Goal: Book appointment/travel/reservation

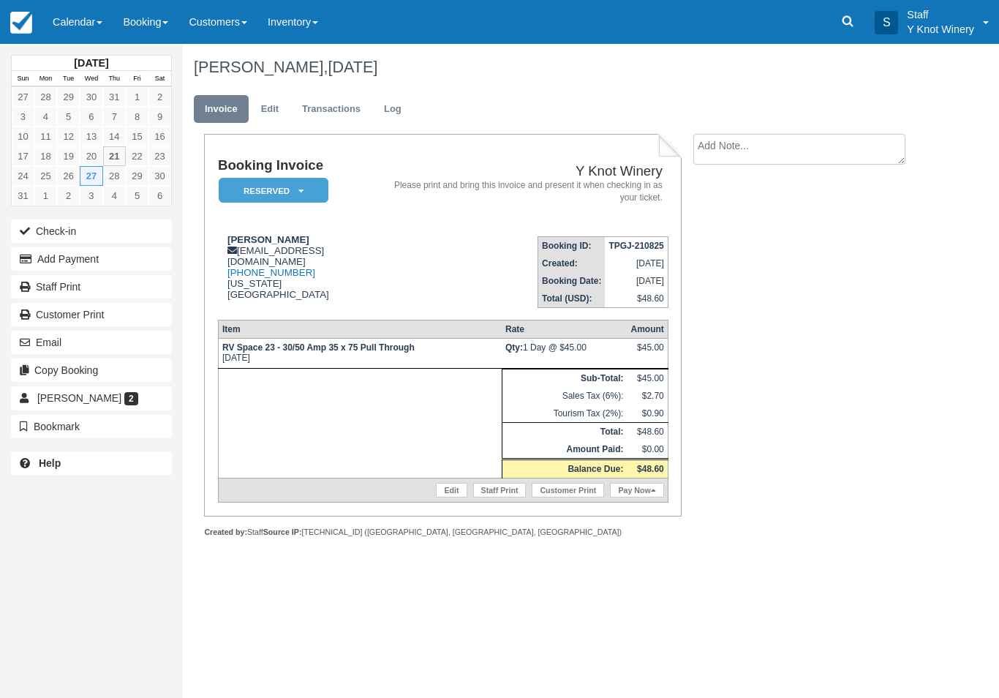
click at [88, 33] on link "Calendar" at bounding box center [77, 22] width 70 height 44
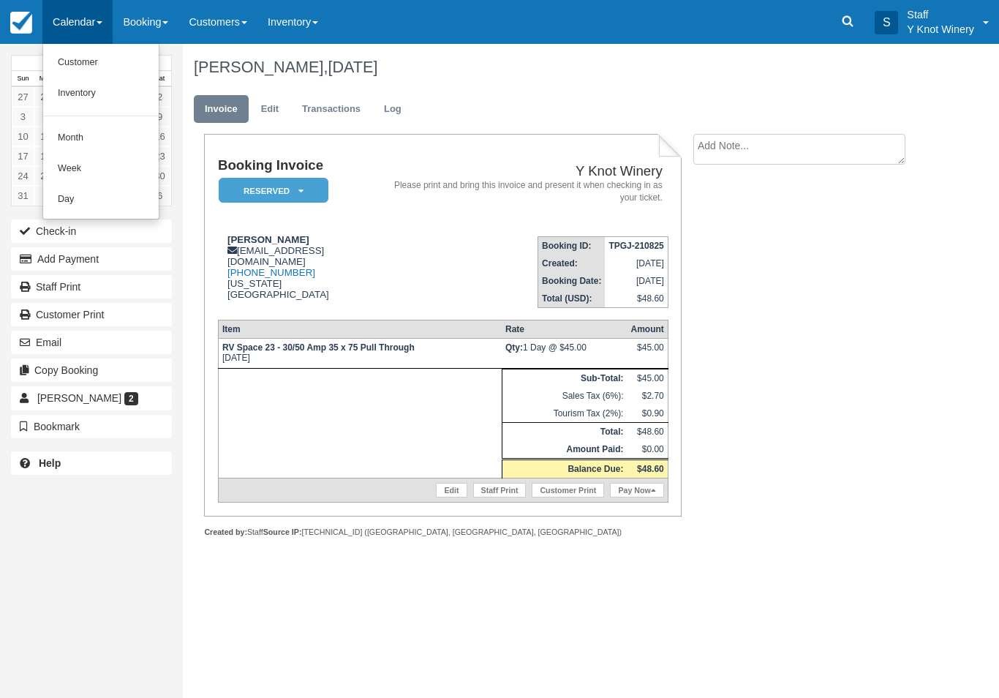
click at [124, 61] on link "Customer" at bounding box center [101, 63] width 116 height 31
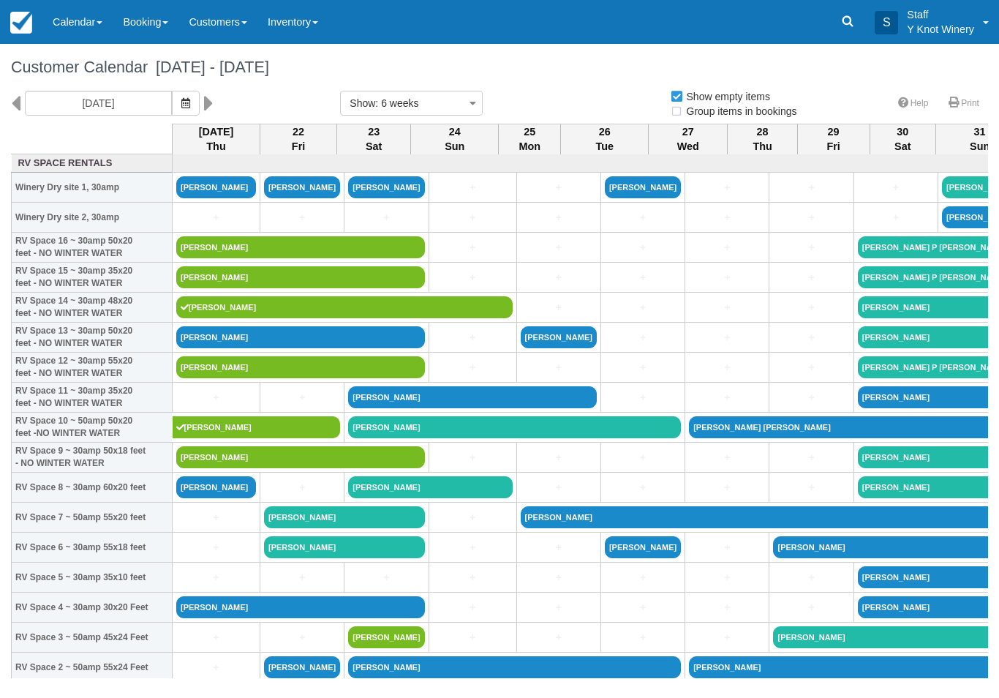
select select
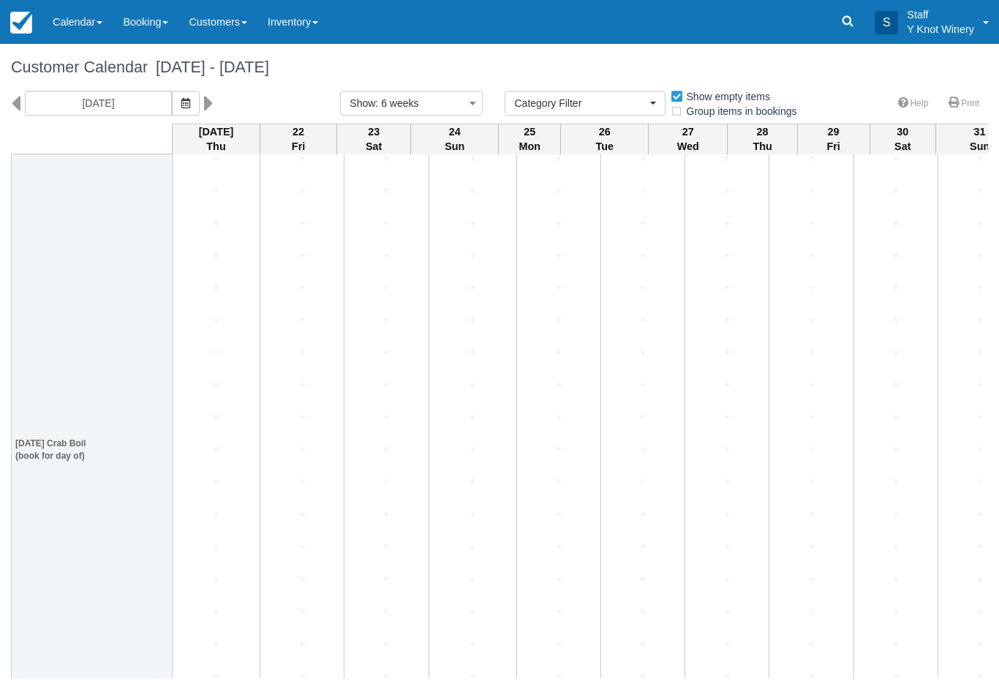
scroll to position [2175, 0]
click at [218, 458] on link "+" at bounding box center [216, 449] width 80 height 15
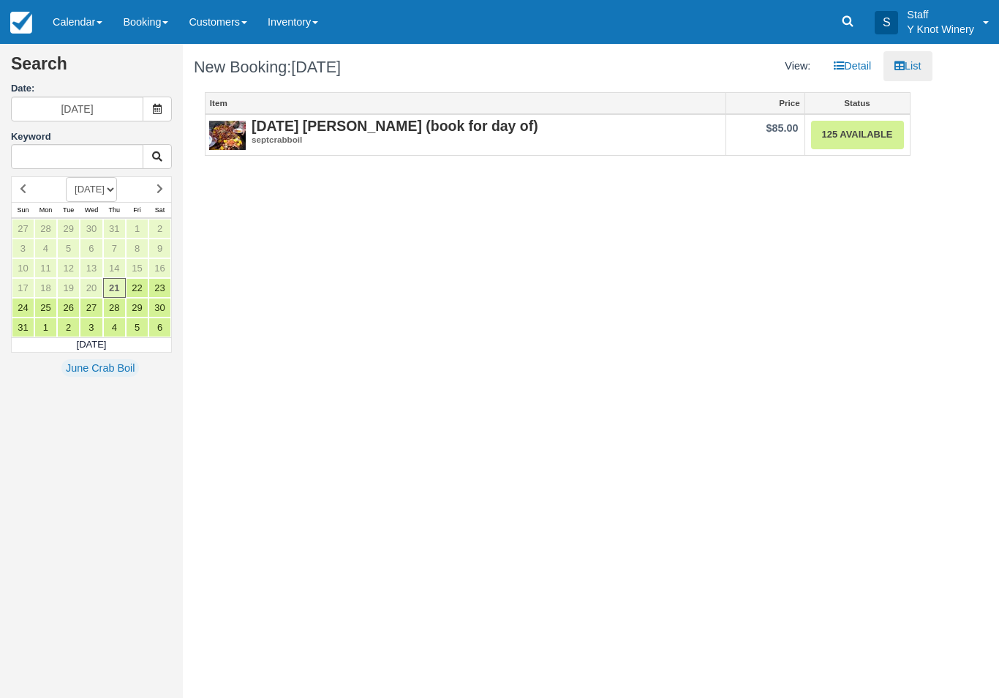
click at [853, 136] on link "125 Available" at bounding box center [857, 135] width 93 height 29
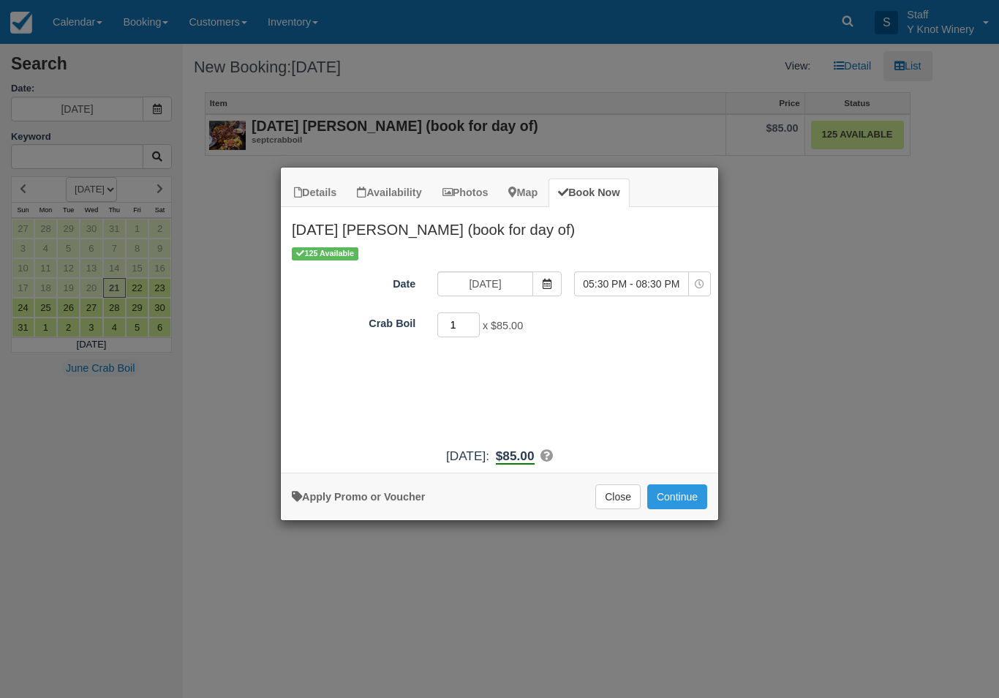
click at [464, 315] on input "1" at bounding box center [458, 324] width 42 height 25
type input "5"
click at [546, 284] on icon "Item Modal" at bounding box center [547, 284] width 10 height 10
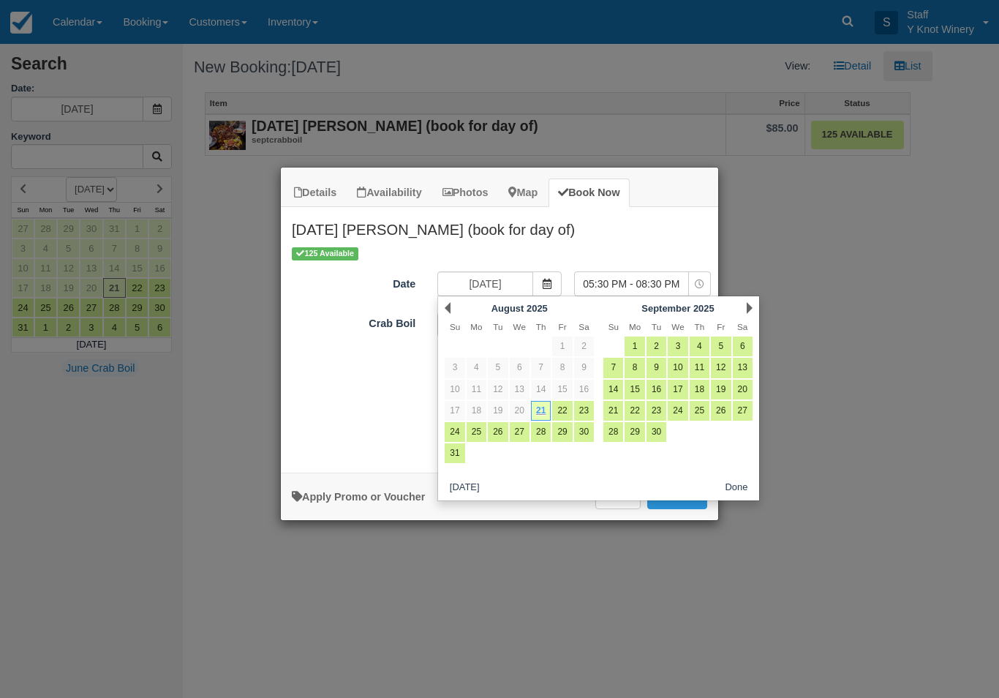
click at [744, 371] on link "13" at bounding box center [743, 368] width 20 height 20
type input "09/13/25"
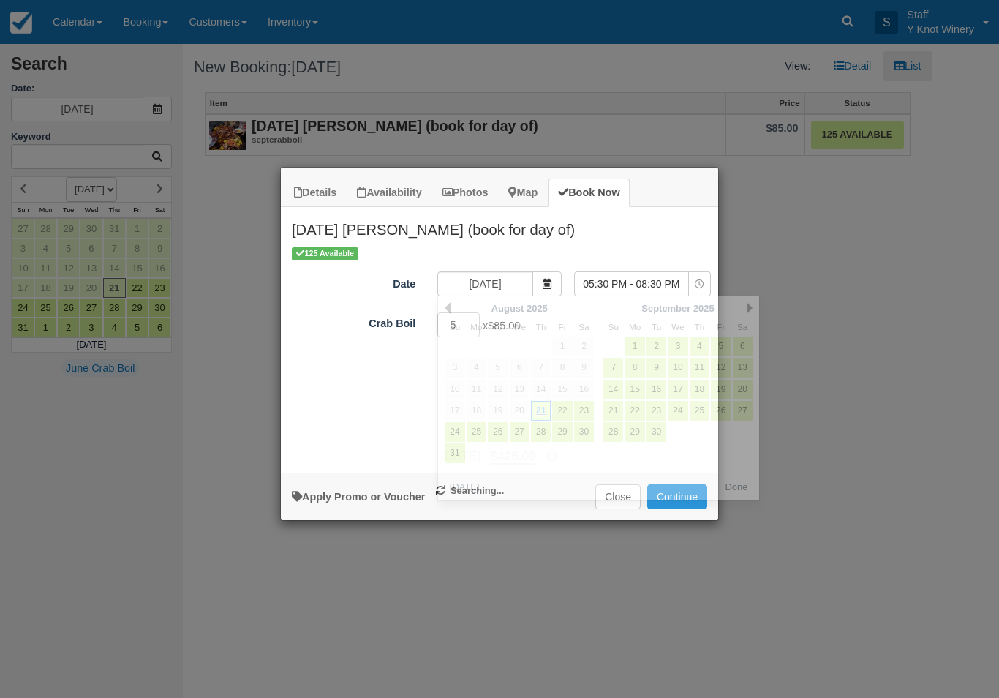
select select "0"
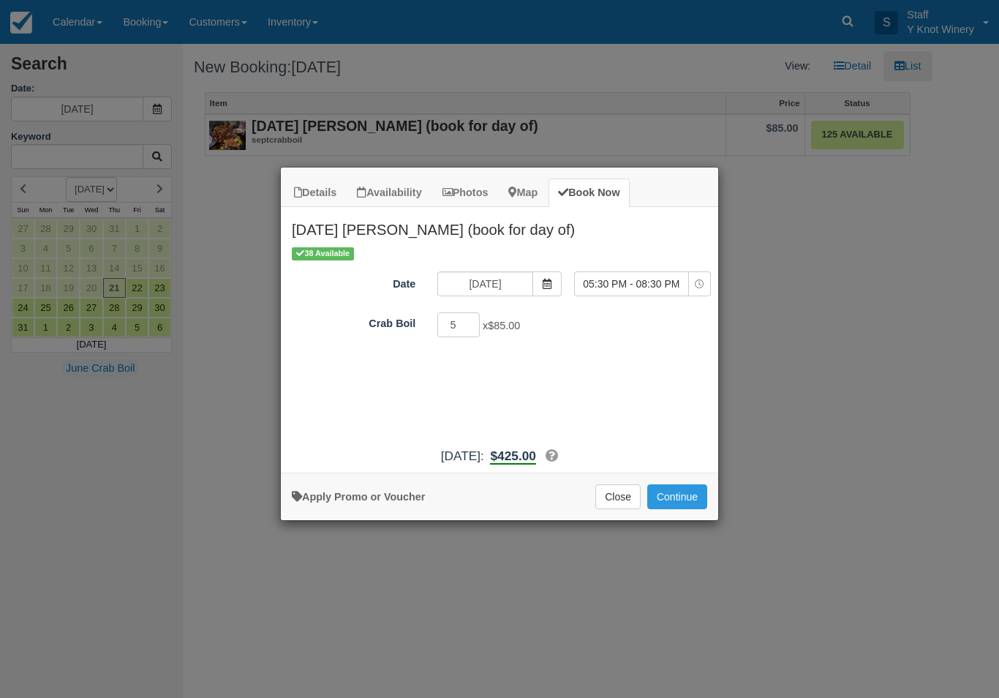
click at [686, 508] on button "Continue" at bounding box center [677, 496] width 60 height 25
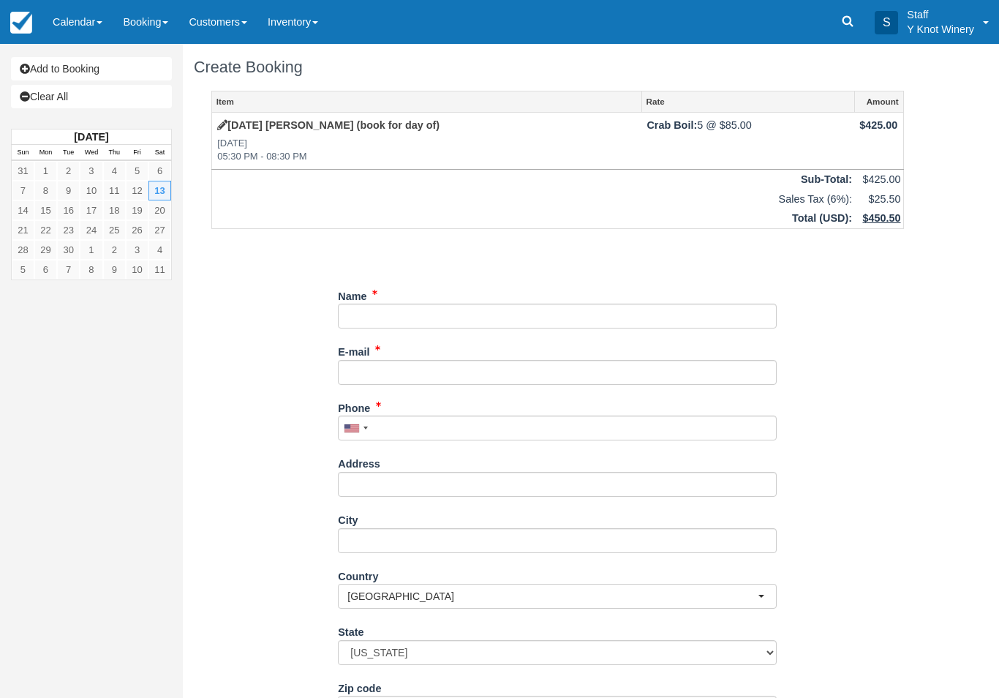
click at [780, 565] on div "Item Rate Amount September 13th Crab Boil (book for day of) Sat Sep 13, 2025 05…" at bounding box center [558, 447] width 728 height 712
click at [617, 326] on input "Name" at bounding box center [557, 316] width 439 height 25
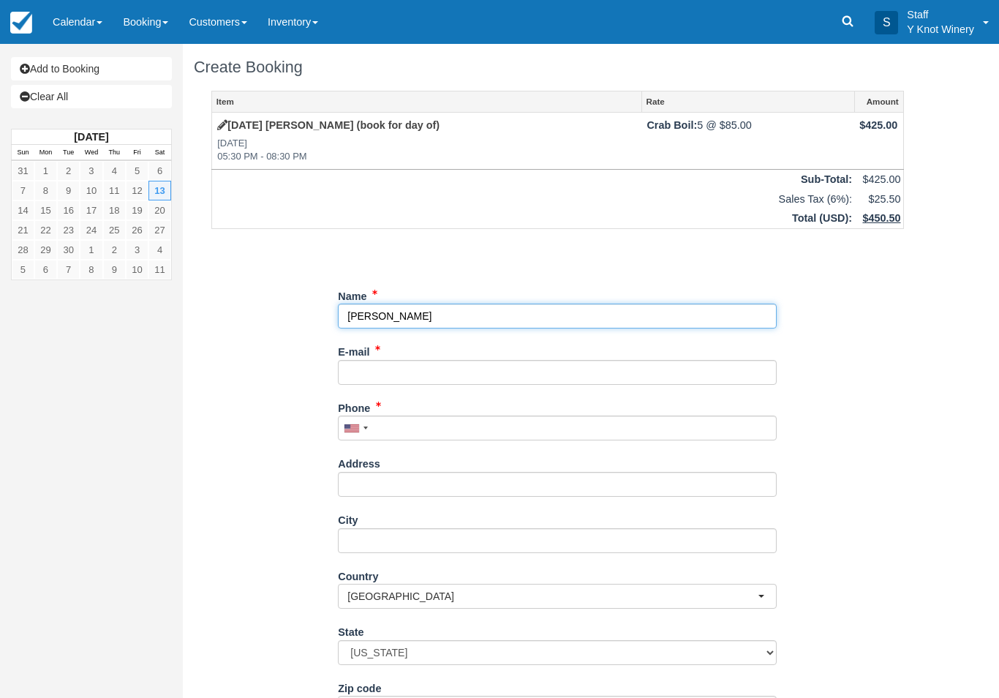
type input "[PERSON_NAME]"
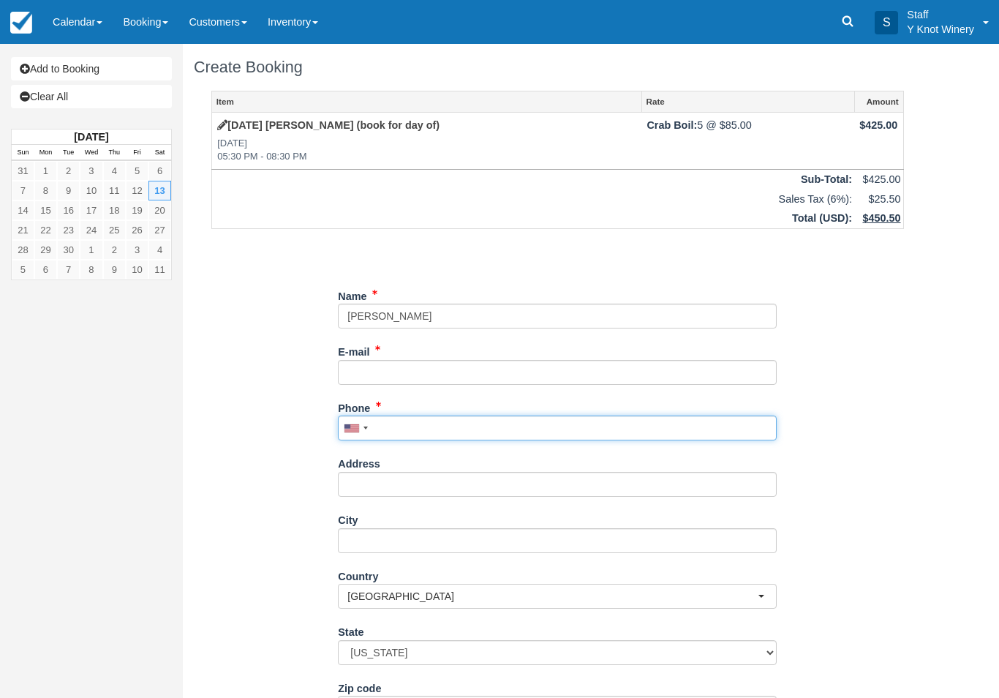
click at [406, 428] on input "Phone" at bounding box center [557, 427] width 439 height 25
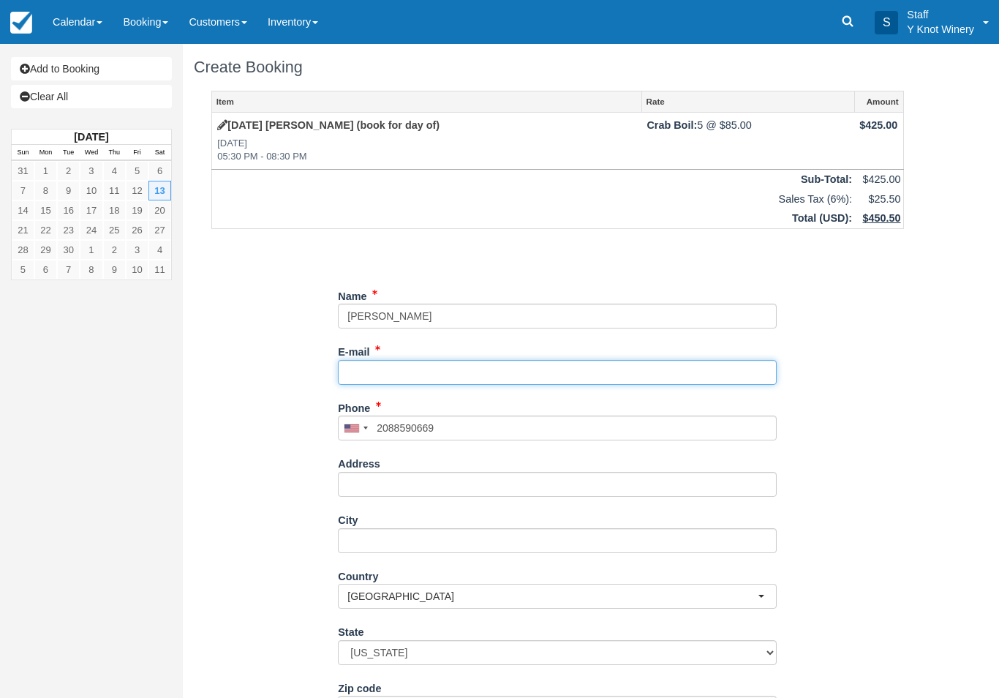
click at [379, 374] on input "E-mail" at bounding box center [557, 372] width 439 height 25
type input "(208) 859-0669"
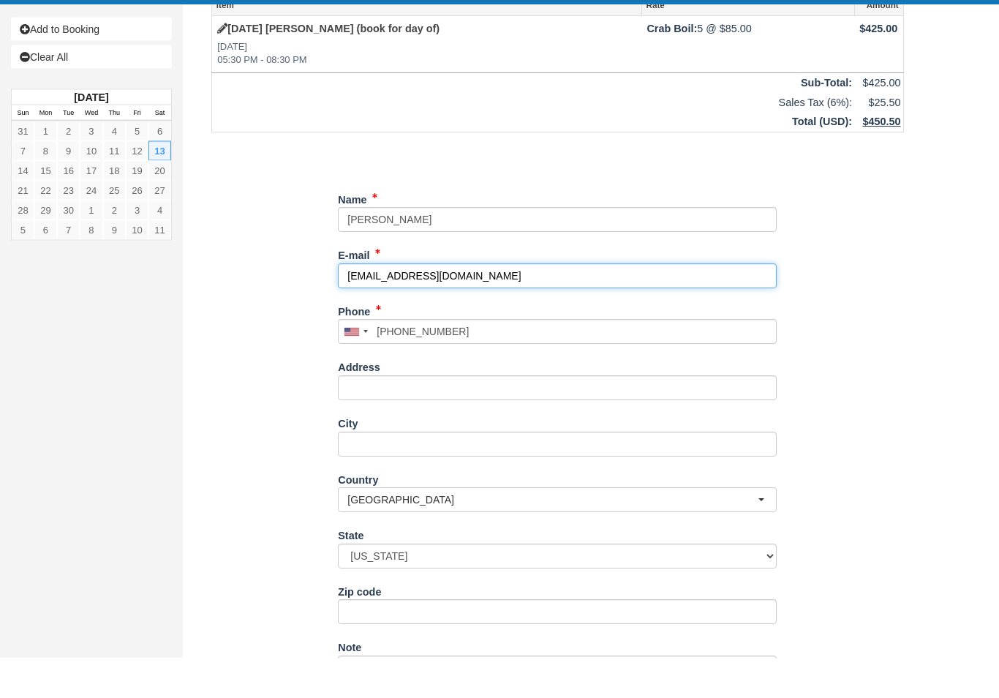
type input "jsteiner@rtci.net"
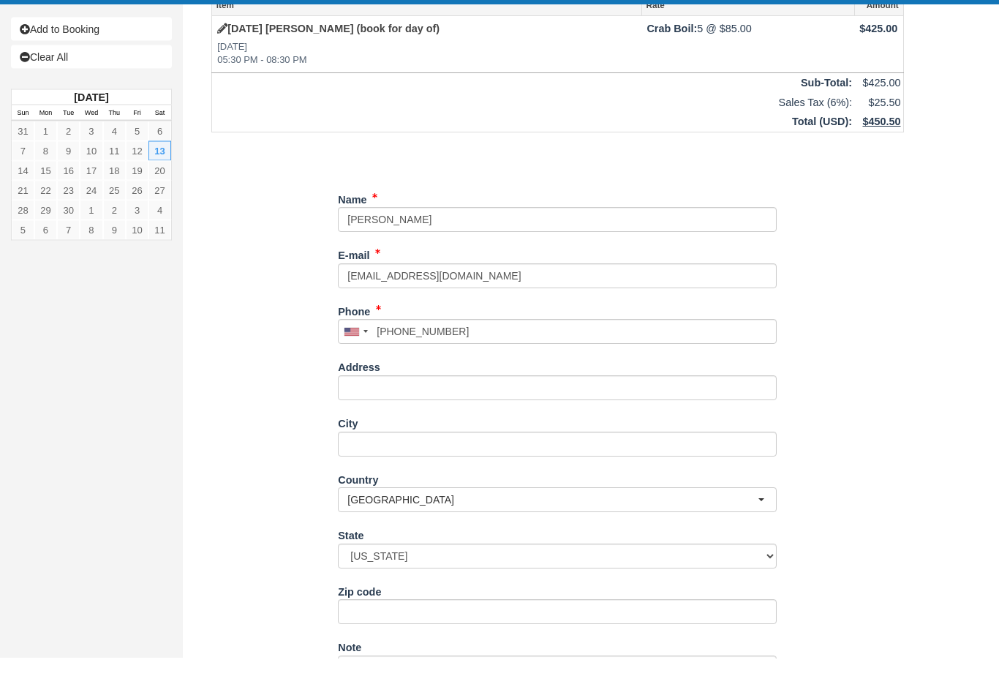
click at [313, 671] on div "Item Rate Amount September 13th Crab Boil (book for day of) Sat Sep 13, 2025 05…" at bounding box center [558, 390] width 728 height 712
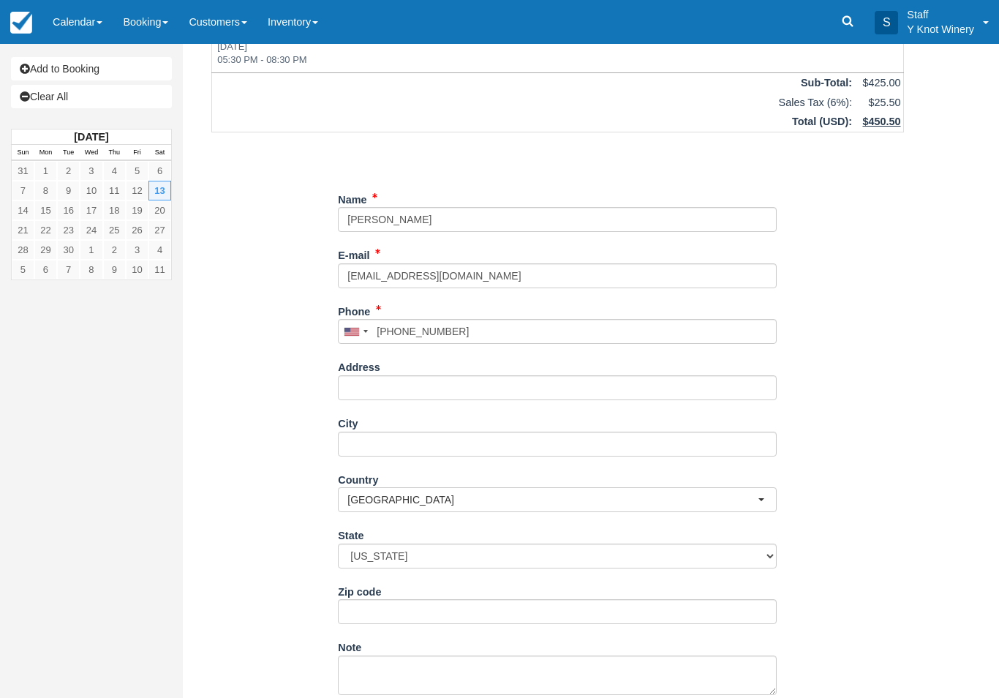
type input "+12088590669"
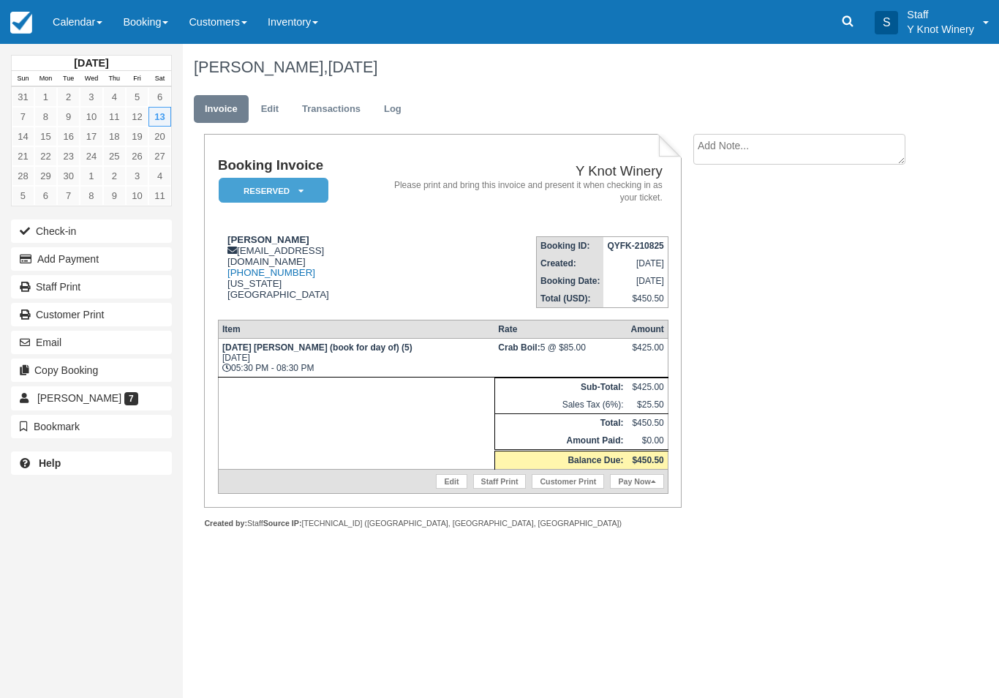
click at [78, 38] on link "Calendar" at bounding box center [77, 22] width 70 height 44
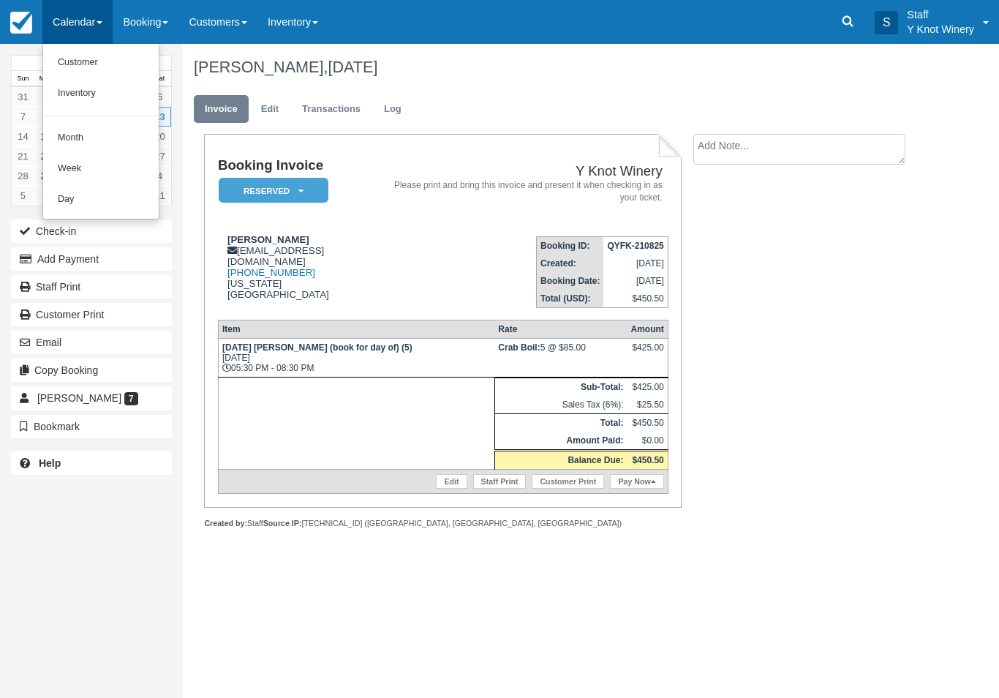
click at [105, 61] on link "Customer" at bounding box center [101, 63] width 116 height 31
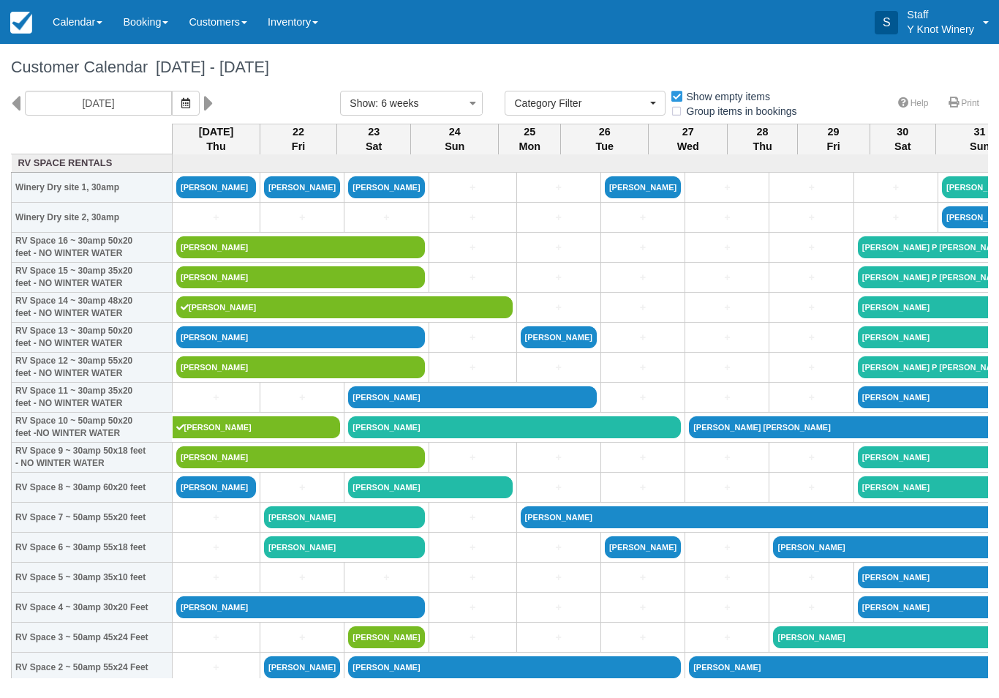
select select
